Goal: Task Accomplishment & Management: Complete application form

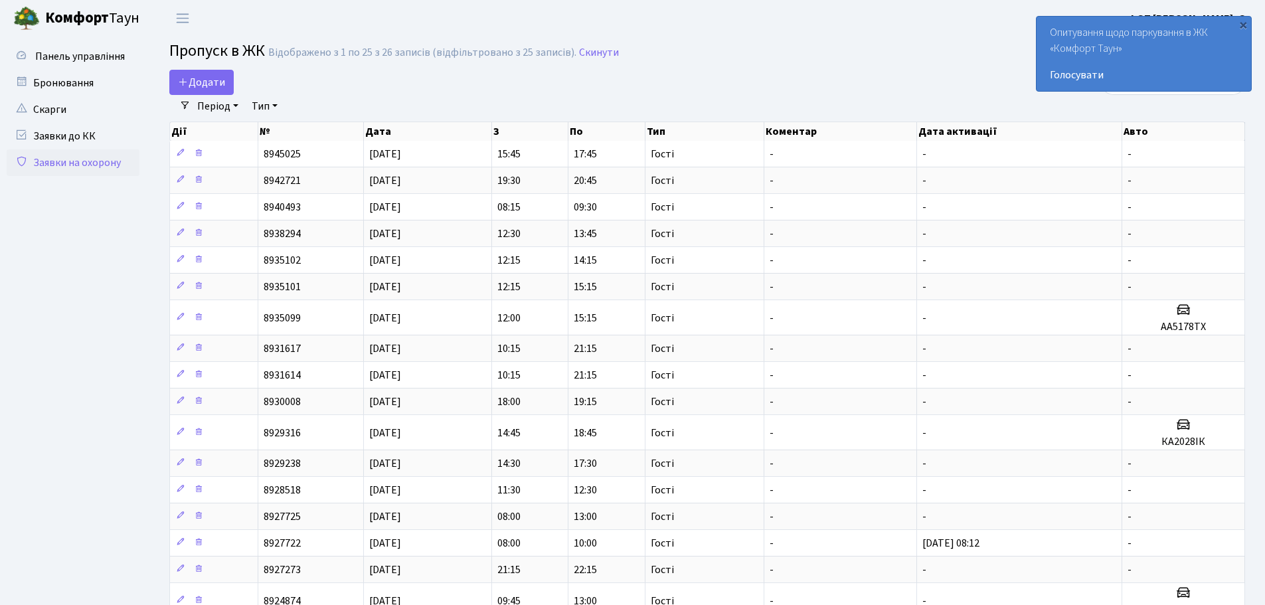
select select "25"
click at [213, 78] on span "Додати" at bounding box center [201, 82] width 47 height 15
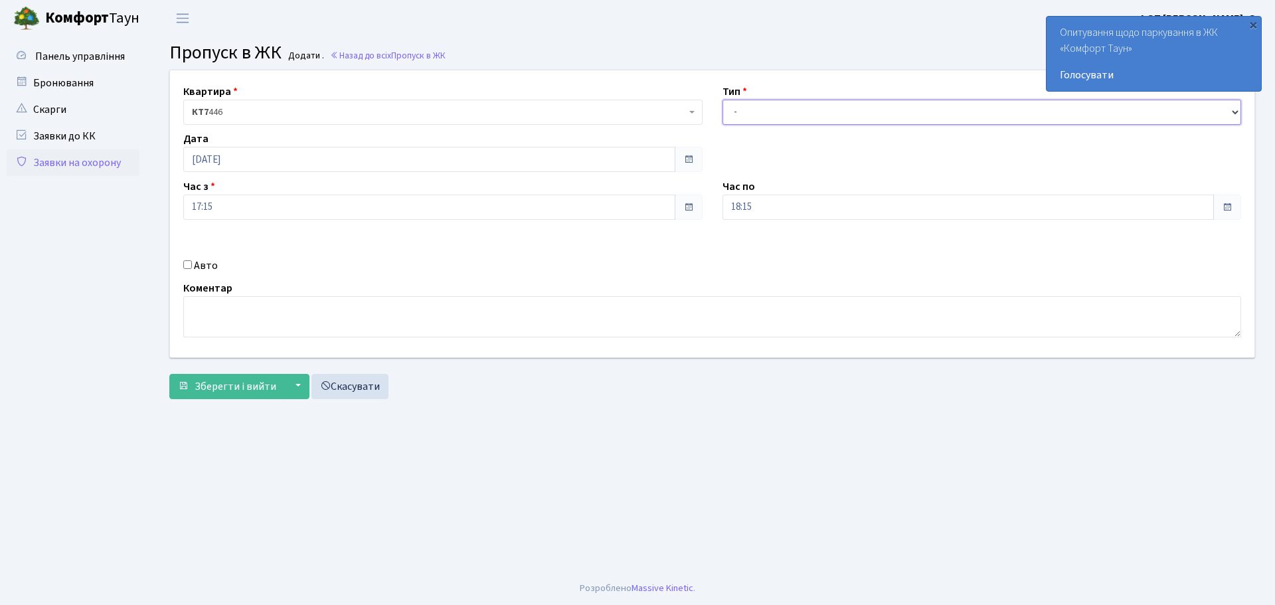
drag, startPoint x: 746, startPoint y: 103, endPoint x: 750, endPoint y: 124, distance: 21.7
click at [746, 103] on select "- Доставка Таксі Гості Сервіс" at bounding box center [981, 112] width 519 height 25
select select "3"
click at [722, 100] on select "- Доставка Таксі Гості Сервіс" at bounding box center [981, 112] width 519 height 25
click at [187, 265] on input "Авто" at bounding box center [187, 264] width 9 height 9
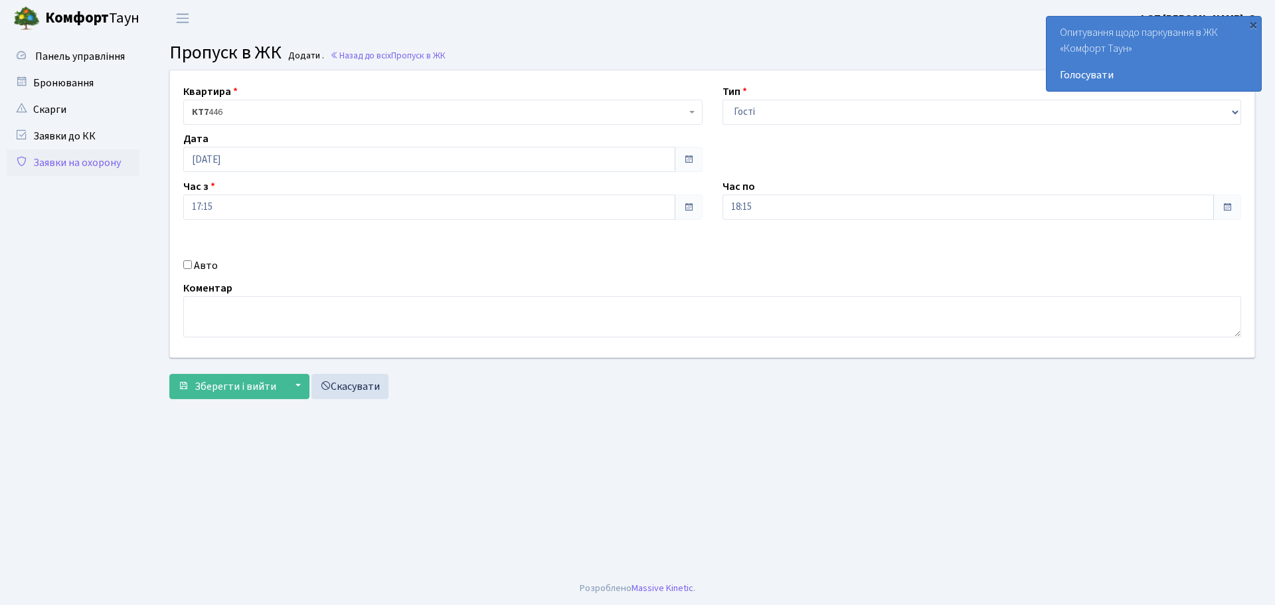
checkbox input "true"
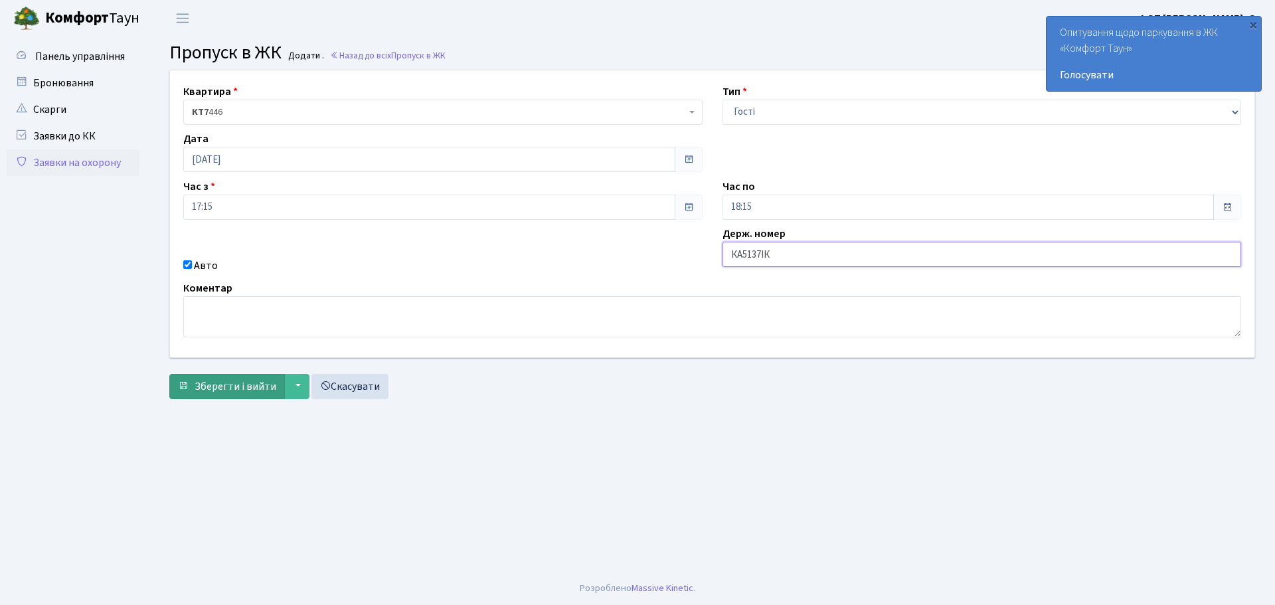
type input "КА5137ІК"
click at [220, 389] on span "Зберегти і вийти" at bounding box center [236, 386] width 82 height 15
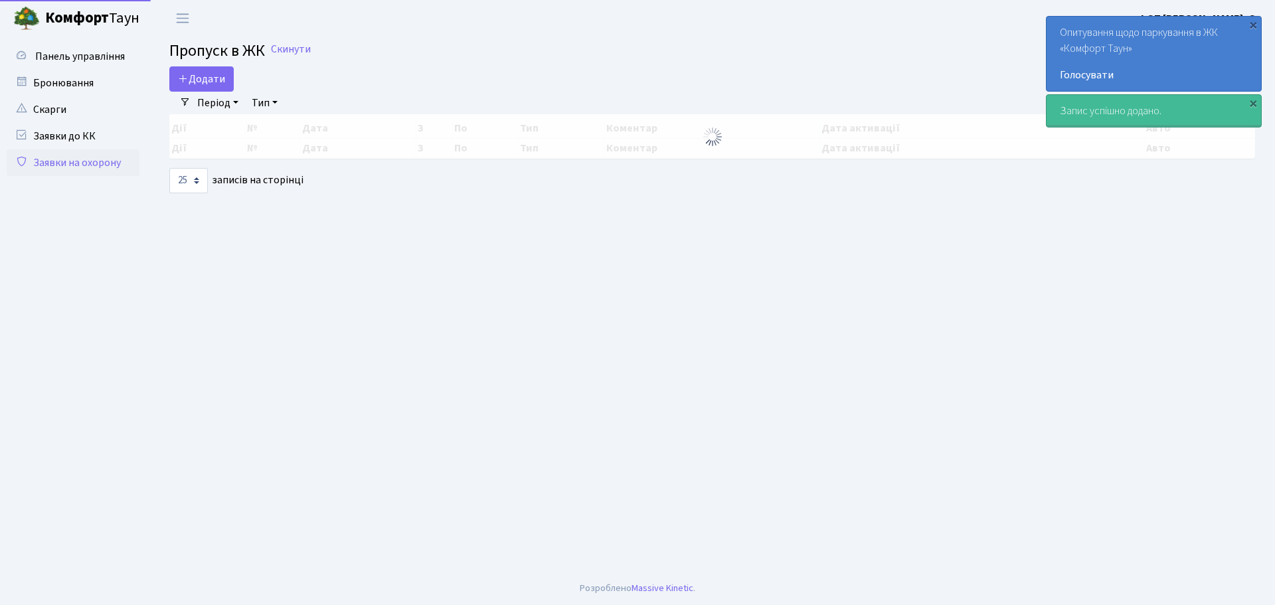
select select "25"
